Goal: Complete application form

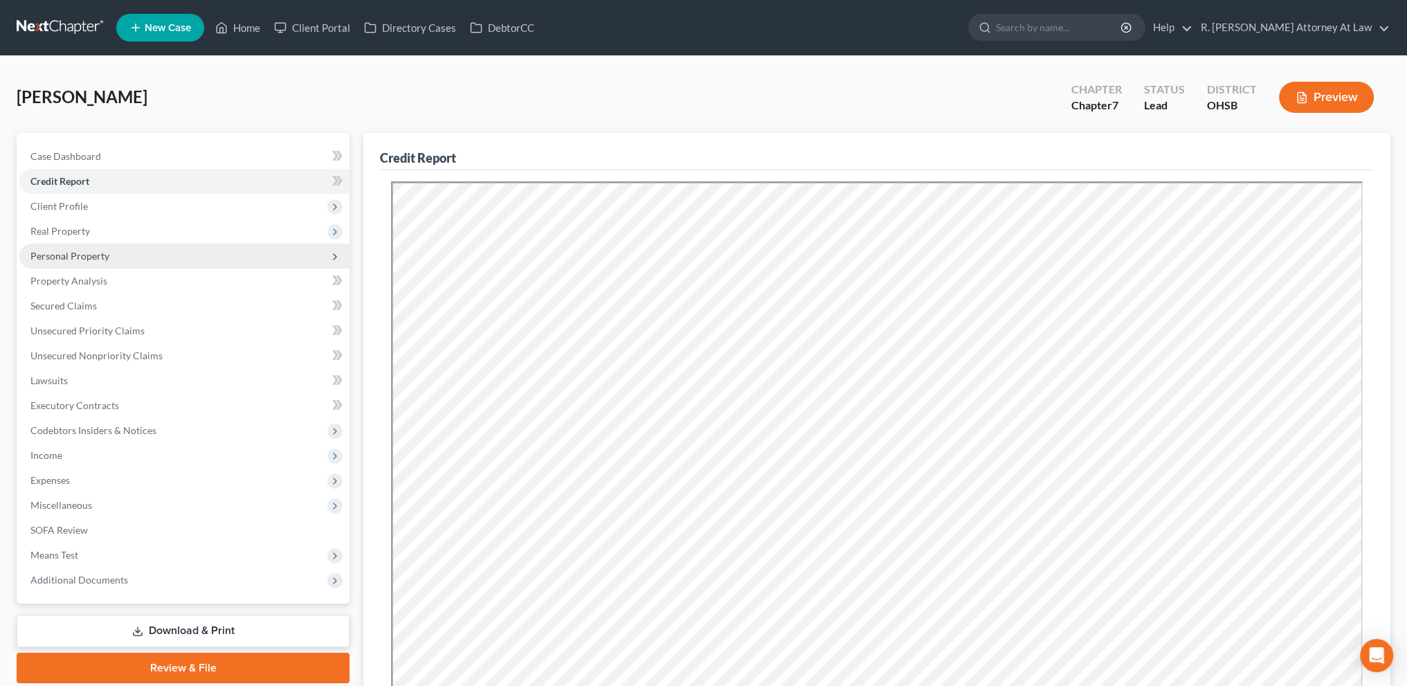
click at [72, 250] on span "Personal Property" at bounding box center [69, 256] width 79 height 12
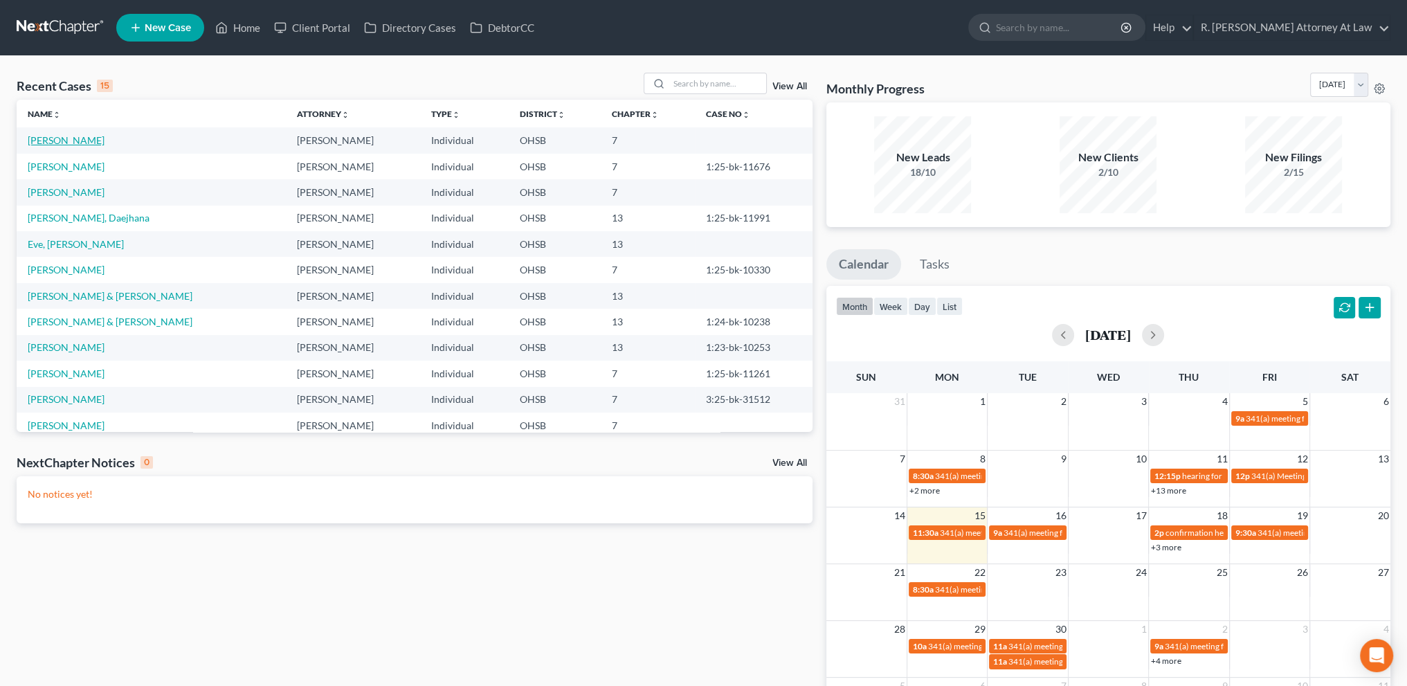
click at [66, 141] on link "[PERSON_NAME]" at bounding box center [66, 140] width 77 height 12
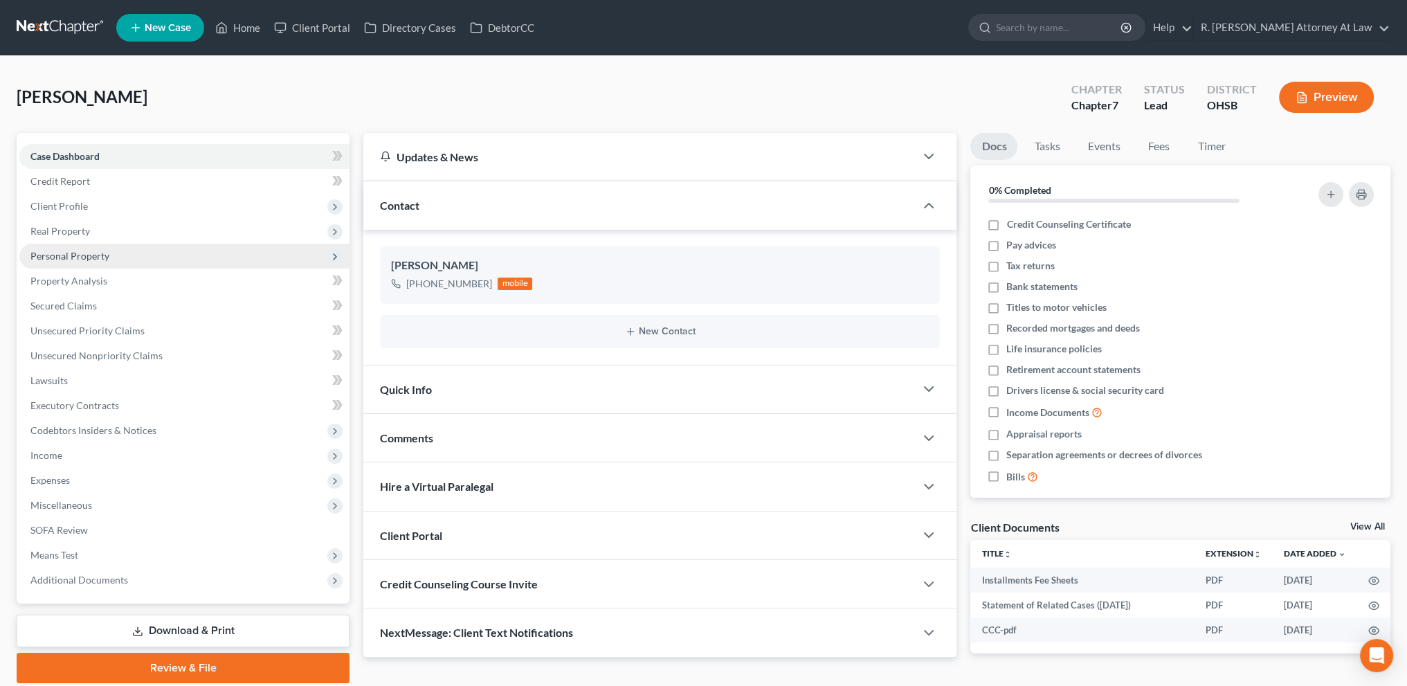
click at [81, 254] on span "Personal Property" at bounding box center [69, 256] width 79 height 12
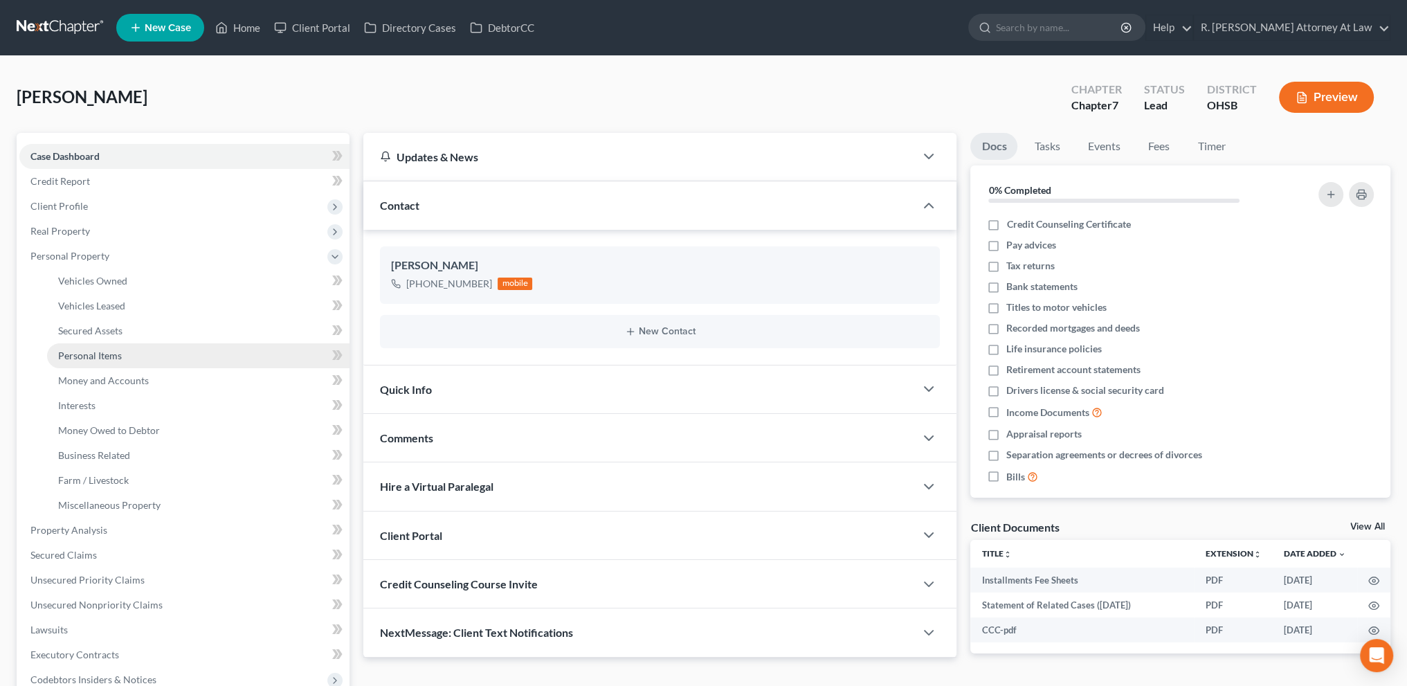
click at [68, 353] on span "Personal Items" at bounding box center [90, 356] width 64 height 12
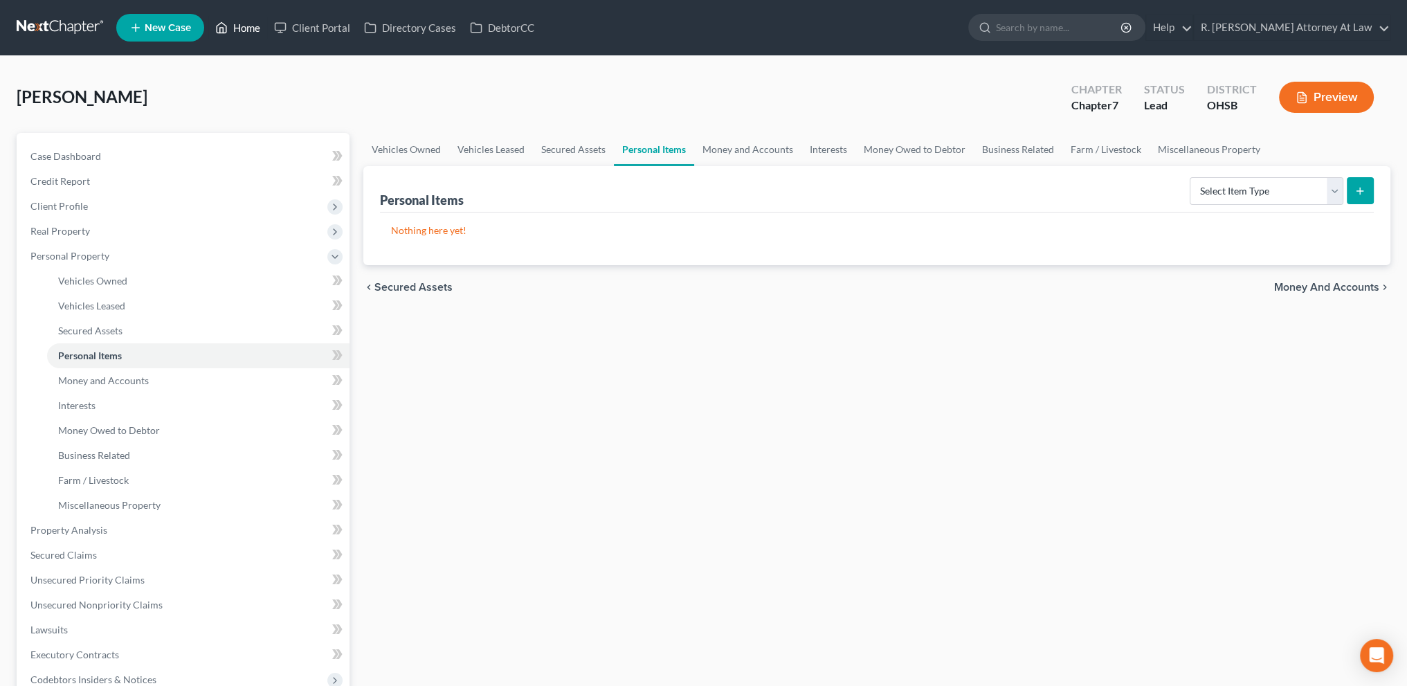
click at [255, 27] on link "Home" at bounding box center [237, 27] width 59 height 25
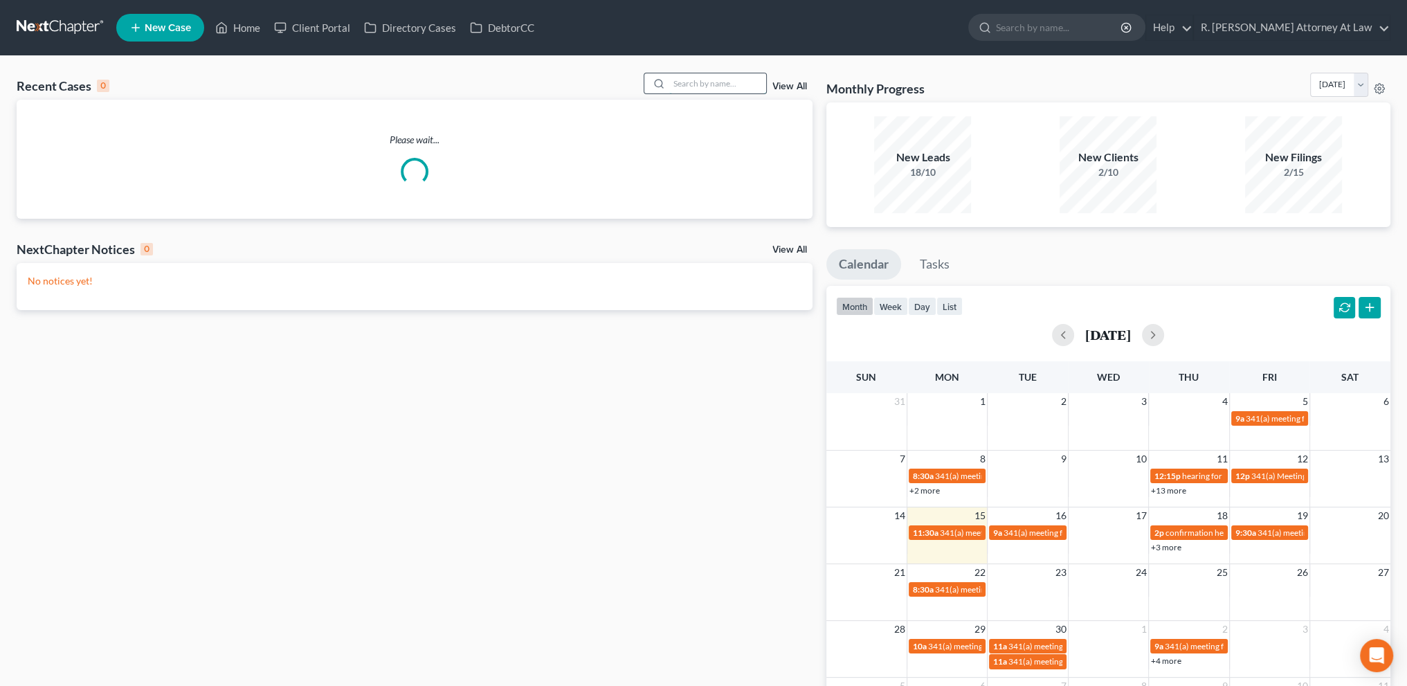
click at [680, 77] on input "search" at bounding box center [717, 83] width 97 height 20
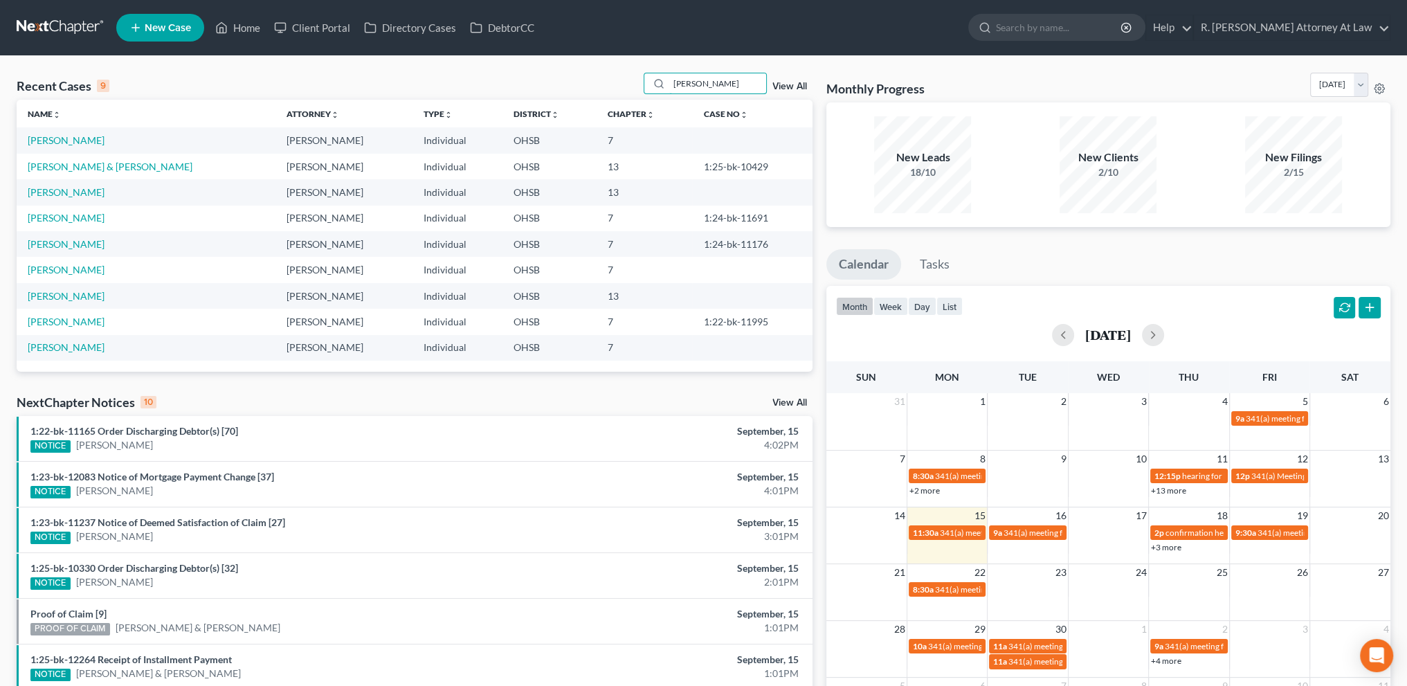
type input "[PERSON_NAME]"
click at [38, 138] on link "[PERSON_NAME]" at bounding box center [66, 140] width 77 height 12
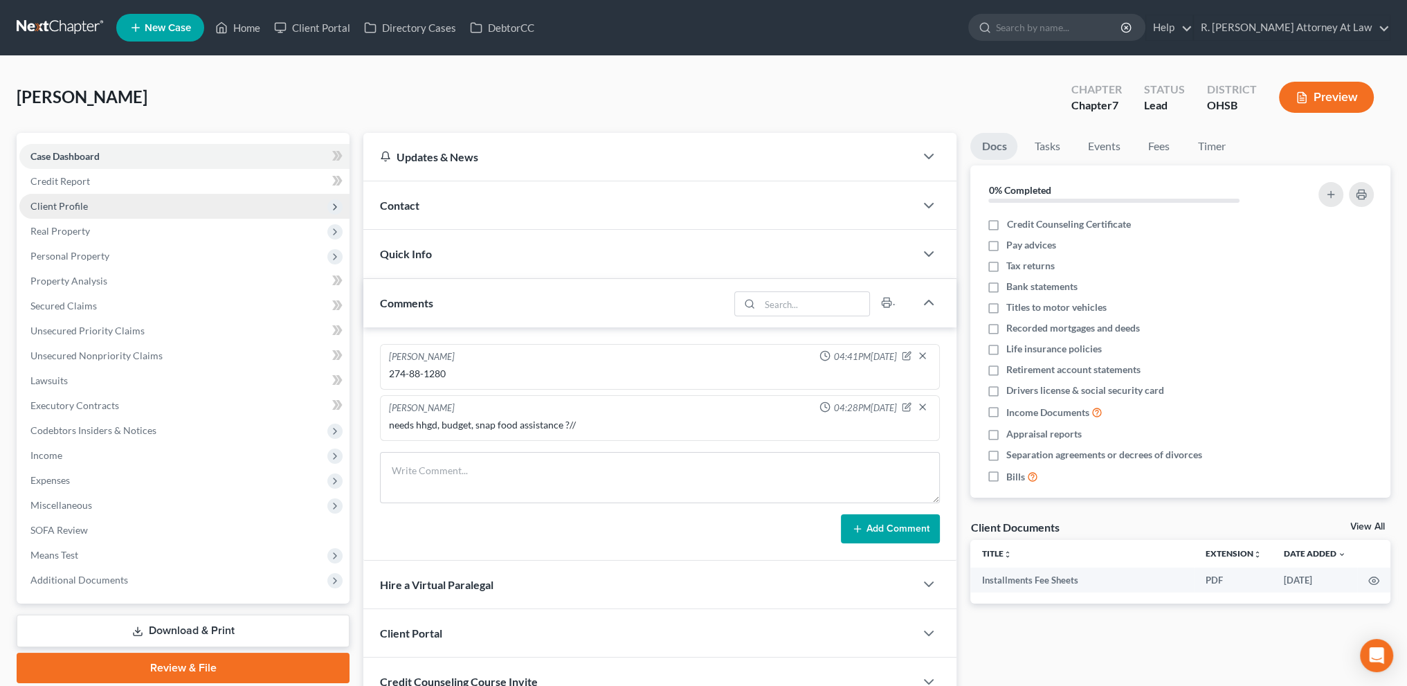
click at [47, 205] on span "Client Profile" at bounding box center [58, 206] width 57 height 12
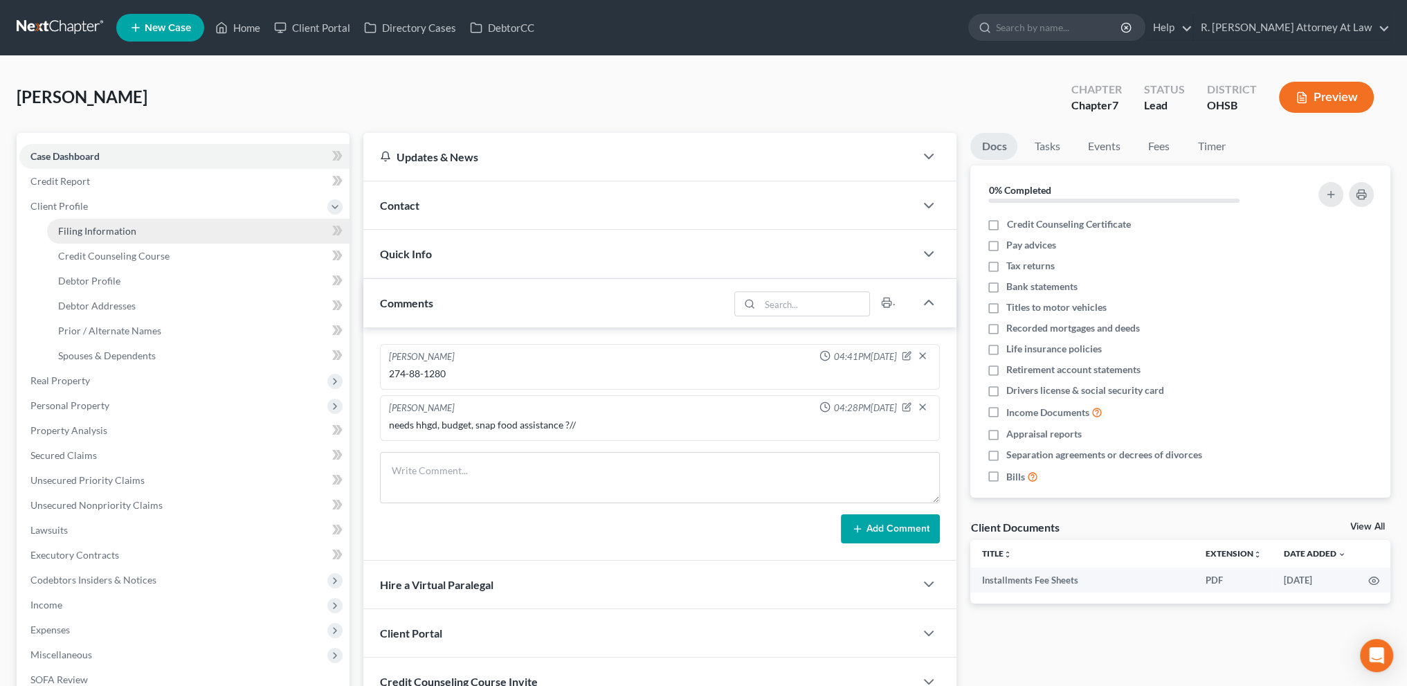
click at [73, 231] on span "Filing Information" at bounding box center [97, 231] width 78 height 12
select select "1"
select select "0"
select select "62"
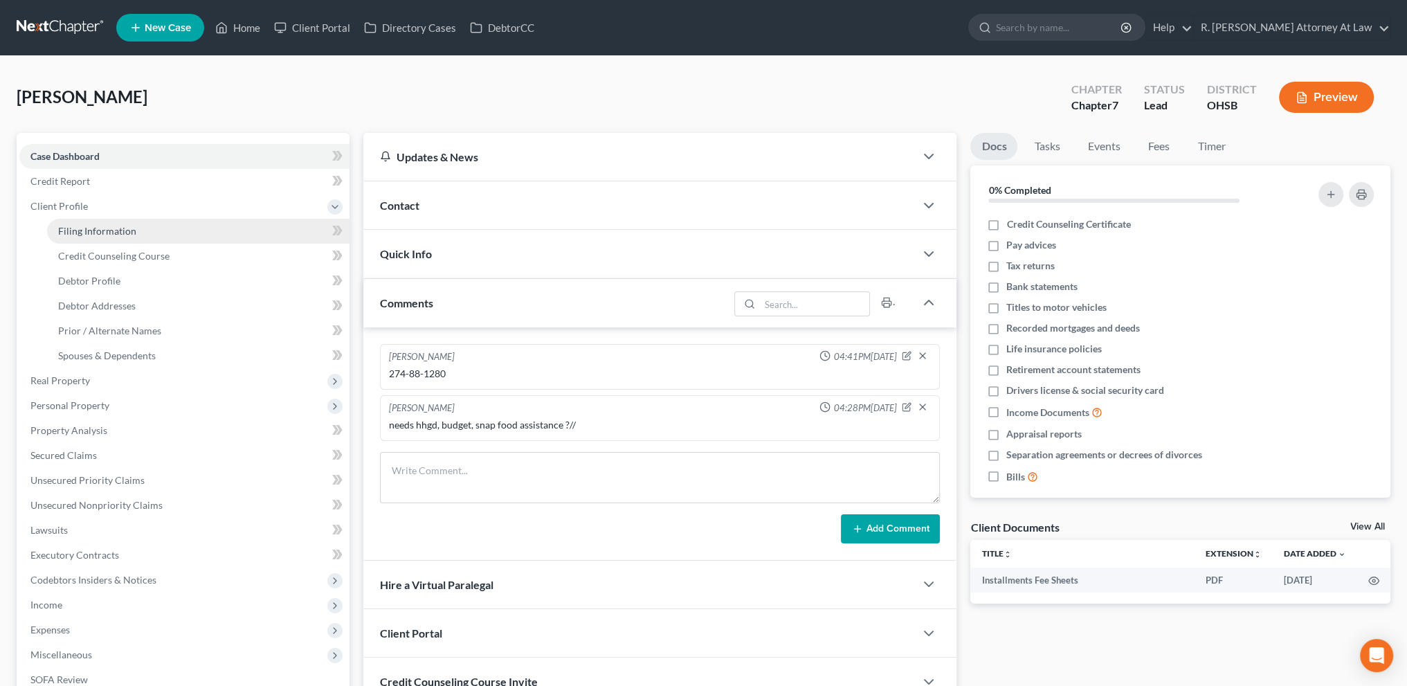
select select "36"
